Goal: Communication & Community: Ask a question

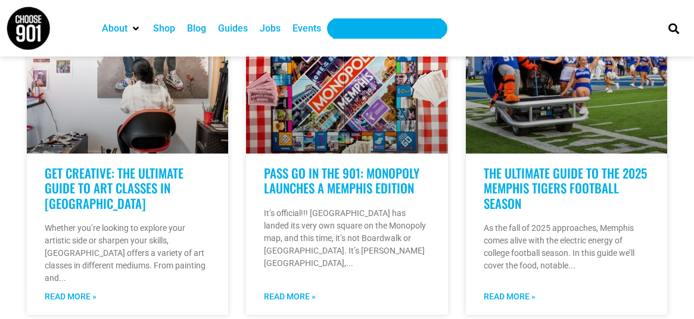
scroll to position [2603, 0]
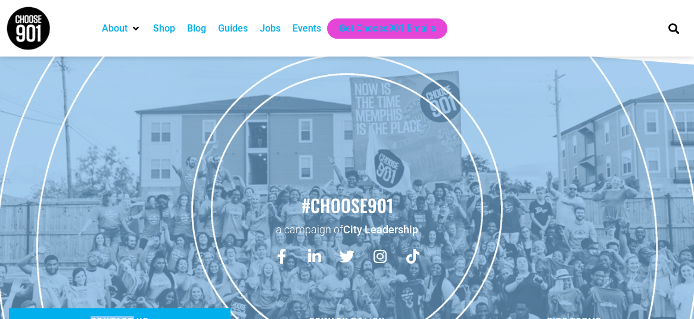
click at [138, 317] on span "Contact us" at bounding box center [119, 321] width 58 height 8
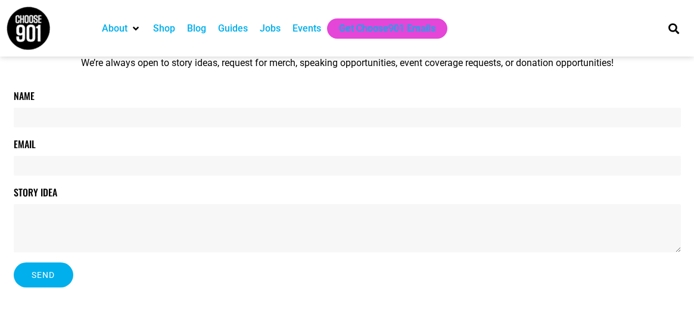
scroll to position [207, 0]
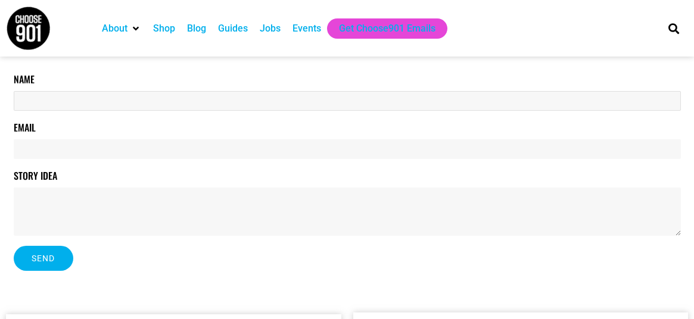
click at [175, 107] on input "Name" at bounding box center [347, 101] width 667 height 20
type input "[PERSON_NAME]"
type input "[PERSON_NAME][EMAIL_ADDRESS][PERSON_NAME][DOMAIN_NAME]"
drag, startPoint x: 70, startPoint y: 220, endPoint x: 57, endPoint y: 227, distance: 14.9
click at [70, 220] on textarea "Story Idea" at bounding box center [347, 212] width 667 height 48
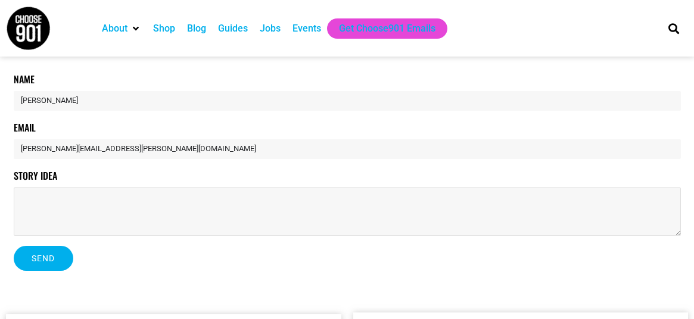
paste textarea "Hello, I hope you are well, We’re currently looking at expanding our marketing …"
type textarea "Hello, I hope you are well, We’re currently looking at expanding our marketing …"
click at [49, 251] on button "Send" at bounding box center [44, 258] width 60 height 25
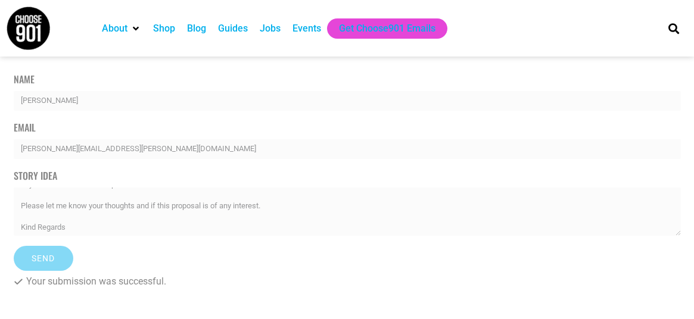
scroll to position [0, 0]
